Goal: Task Accomplishment & Management: Use online tool/utility

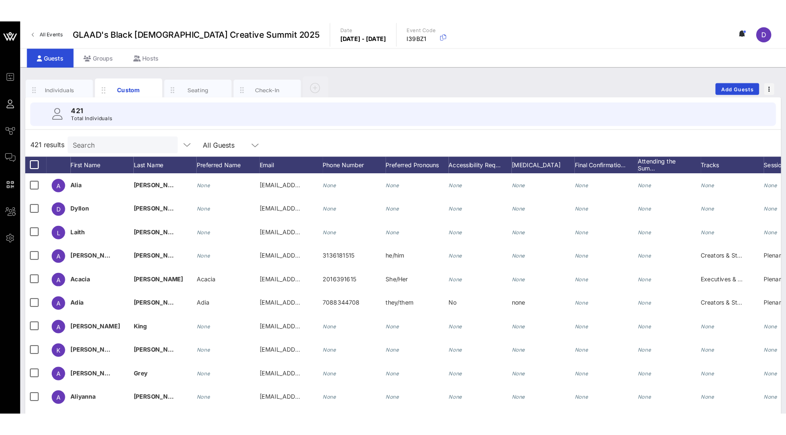
scroll to position [0, 1256]
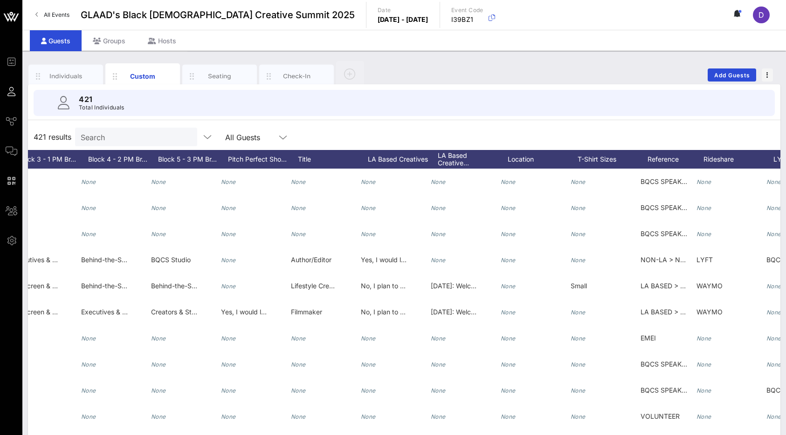
click at [121, 138] on input "Search" at bounding box center [135, 137] width 109 height 12
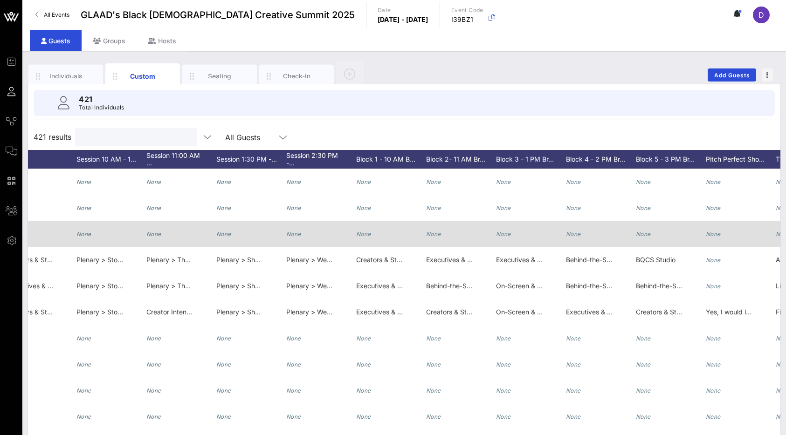
scroll to position [0, 718]
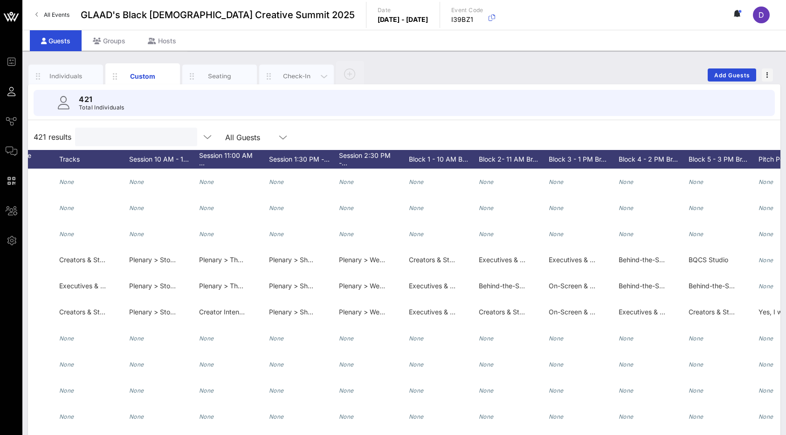
click at [281, 75] on div "Check-In" at bounding box center [296, 76] width 41 height 9
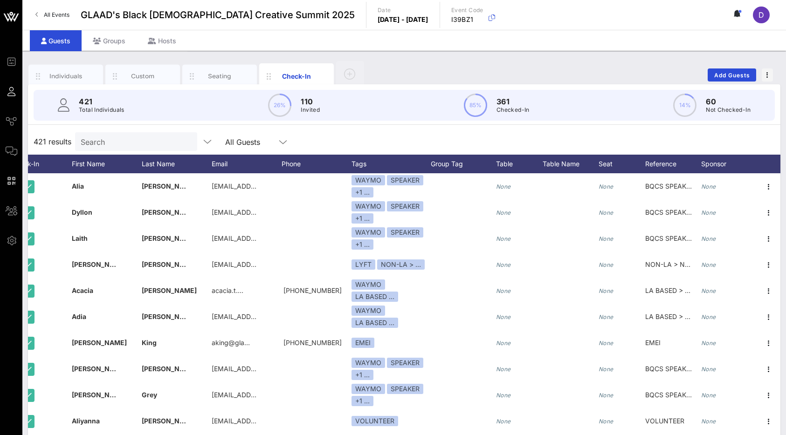
scroll to position [0, 95]
click at [121, 137] on input "Search" at bounding box center [135, 142] width 109 height 12
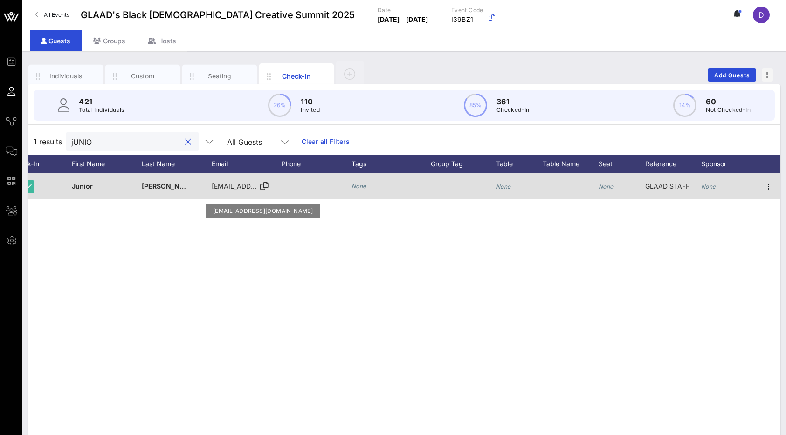
click at [220, 184] on span "[EMAIL_ADDRESS][DOMAIN_NAME]" at bounding box center [268, 186] width 112 height 8
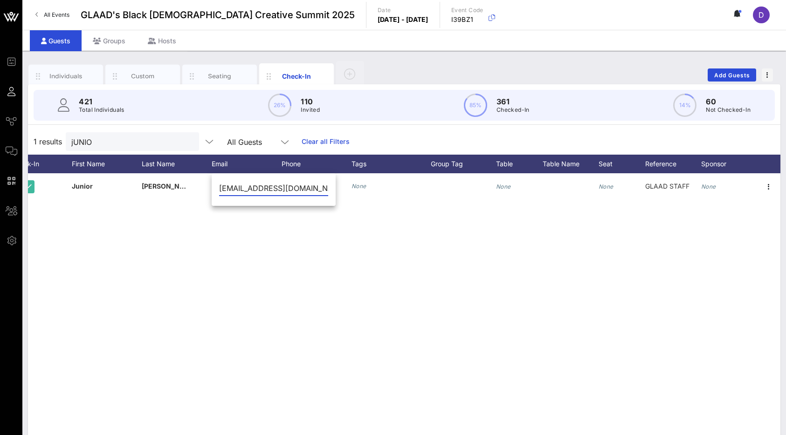
click at [258, 190] on input "[EMAIL_ADDRESS][DOMAIN_NAME]" at bounding box center [273, 188] width 109 height 15
click at [419, 268] on div "J [PERSON_NAME] [EMAIL_ADDRESS][DOMAIN_NAME] None None None GLAAD STAFF None" at bounding box center [404, 313] width 752 height 280
click at [121, 144] on input "jUNIO" at bounding box center [125, 142] width 109 height 12
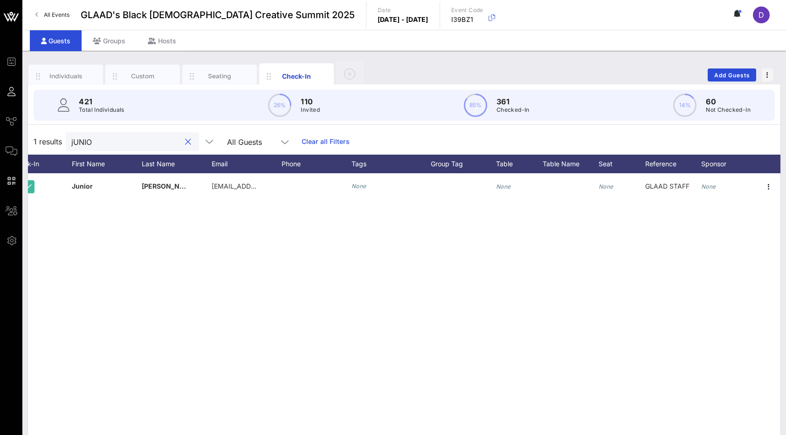
click at [121, 144] on input "jUNIO" at bounding box center [125, 142] width 109 height 12
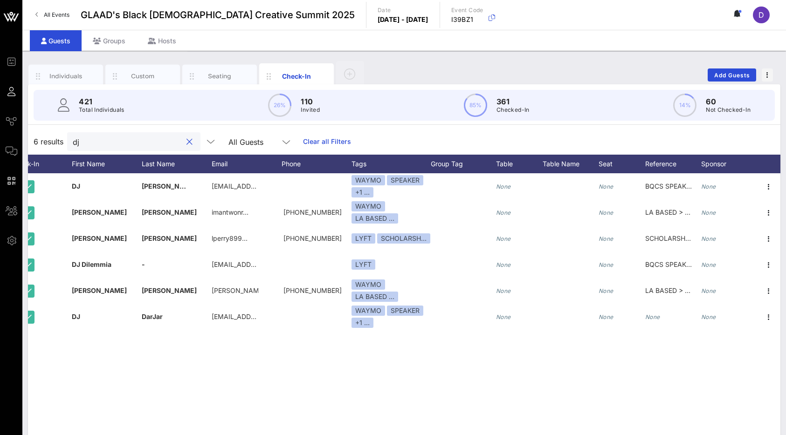
type input "d"
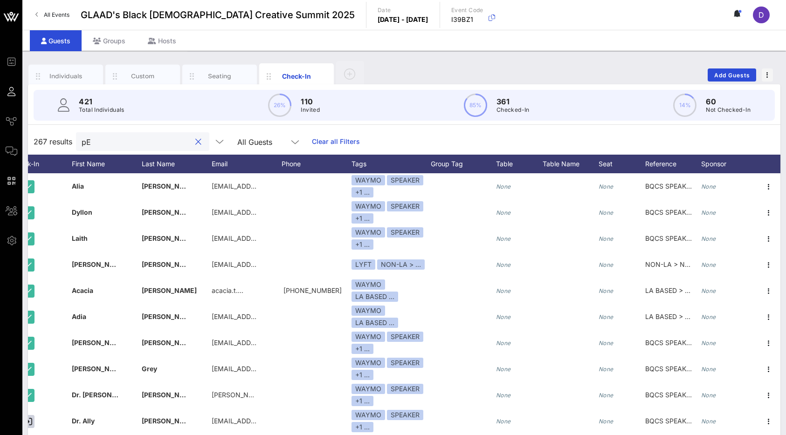
type input "p"
